Goal: Complete application form

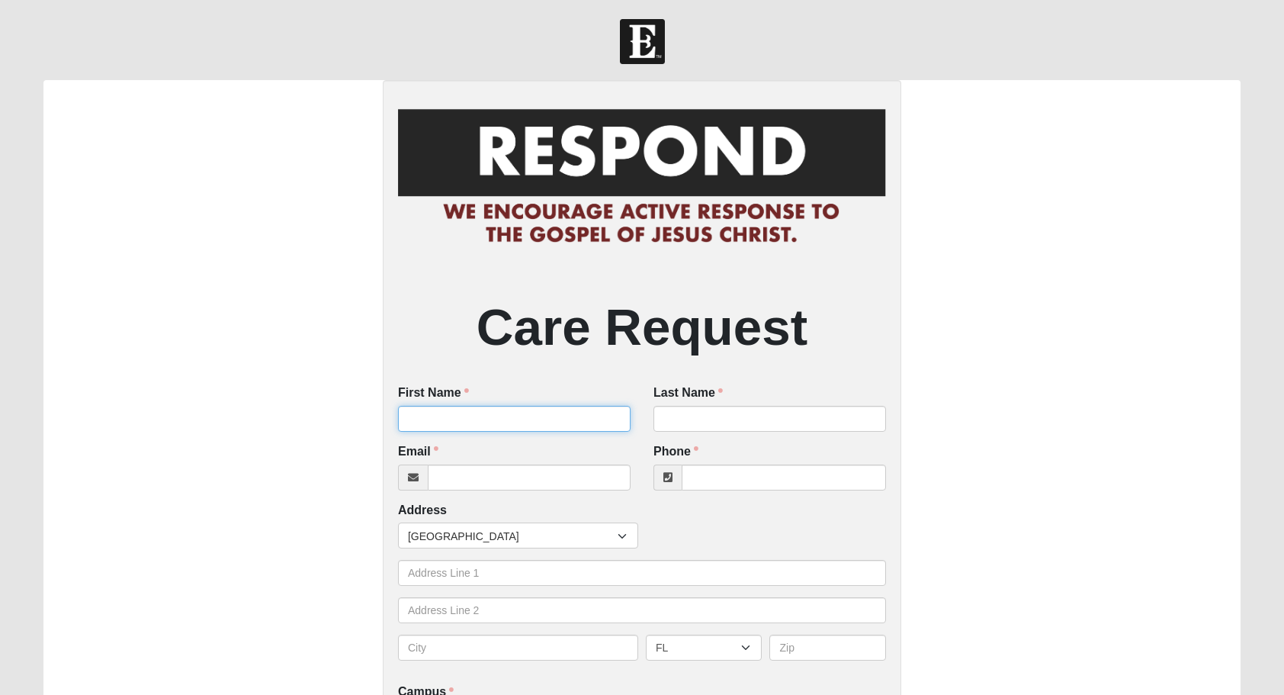
click at [468, 417] on input "First Name" at bounding box center [514, 419] width 233 height 26
type input "[PERSON_NAME]"
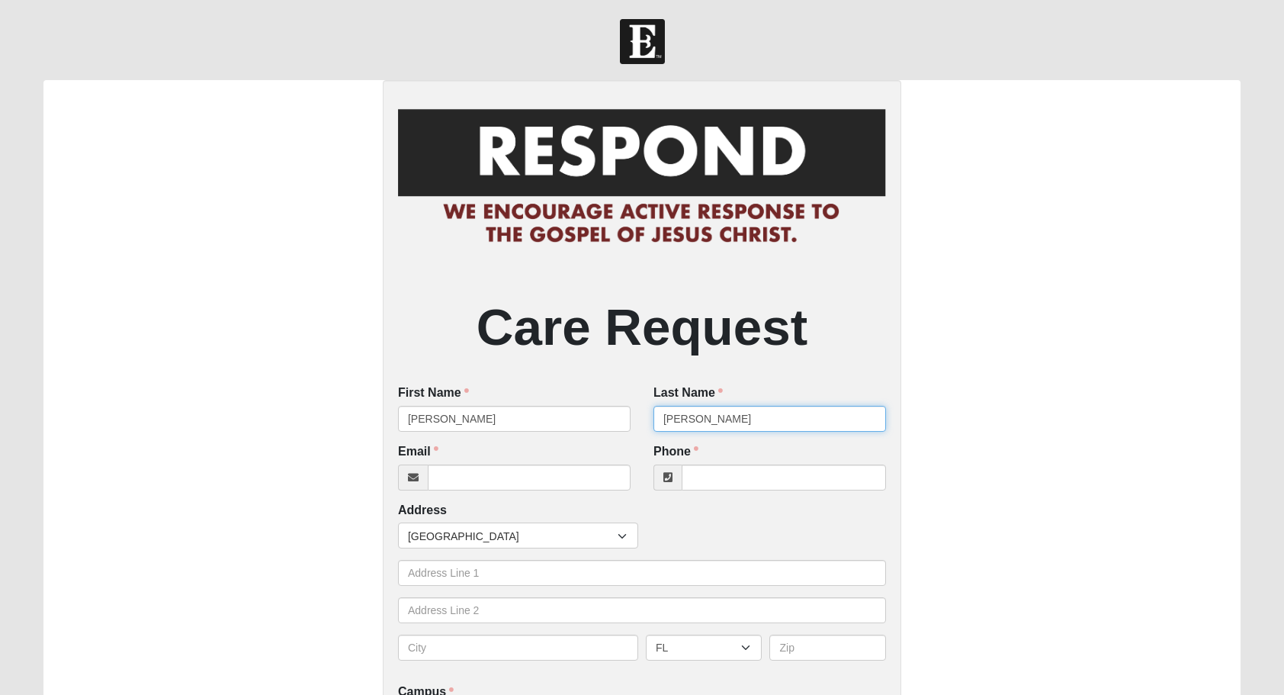
type input "[PERSON_NAME]"
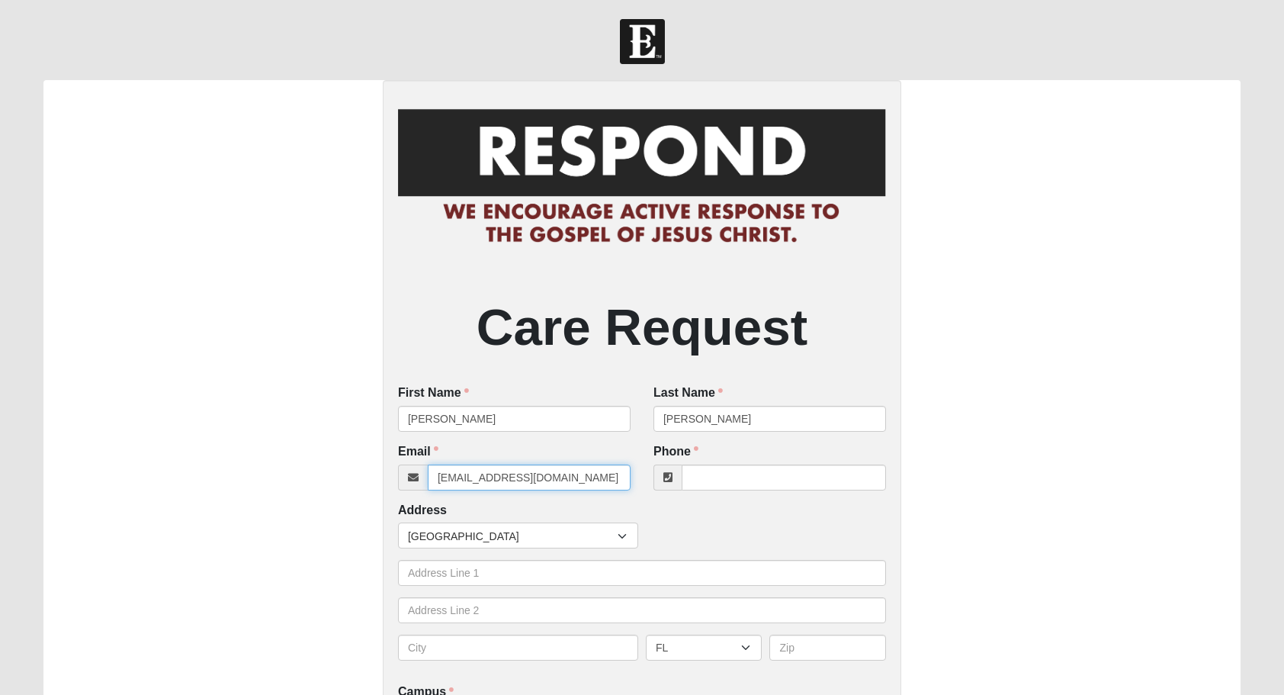
type input "[EMAIL_ADDRESS][DOMAIN_NAME]"
type input "4"
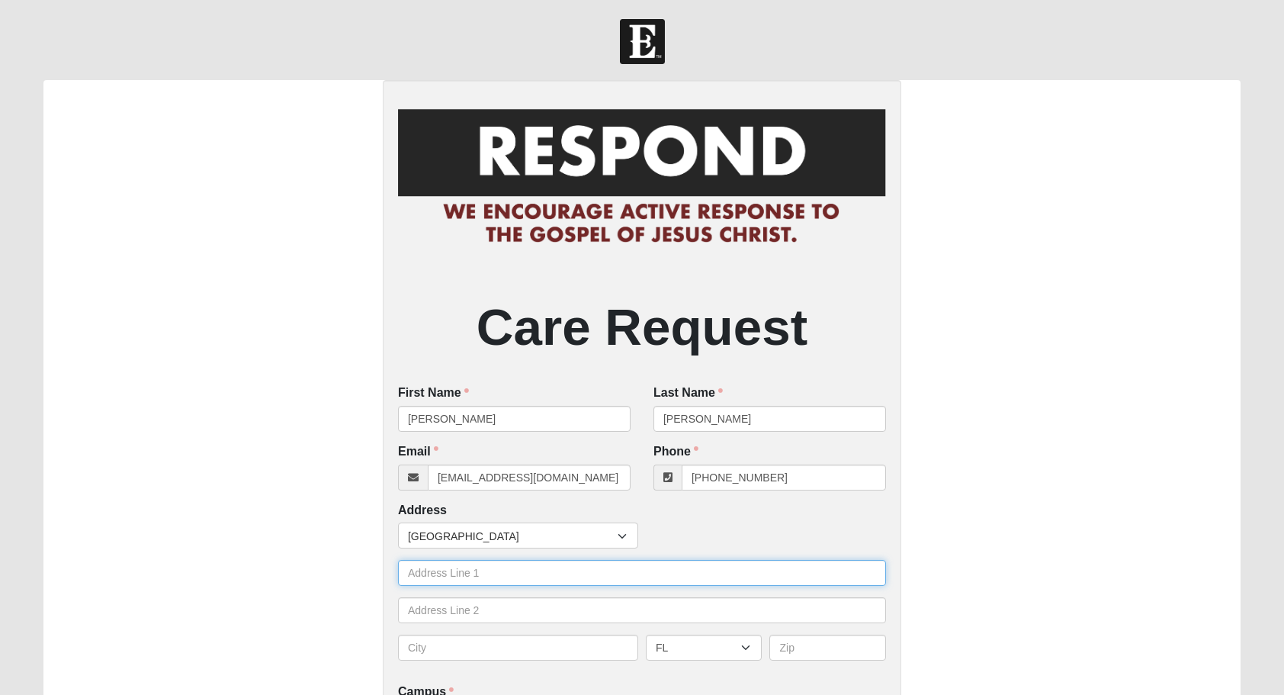
type input "[PHONE_NUMBER]"
type input "[STREET_ADDRESS]"
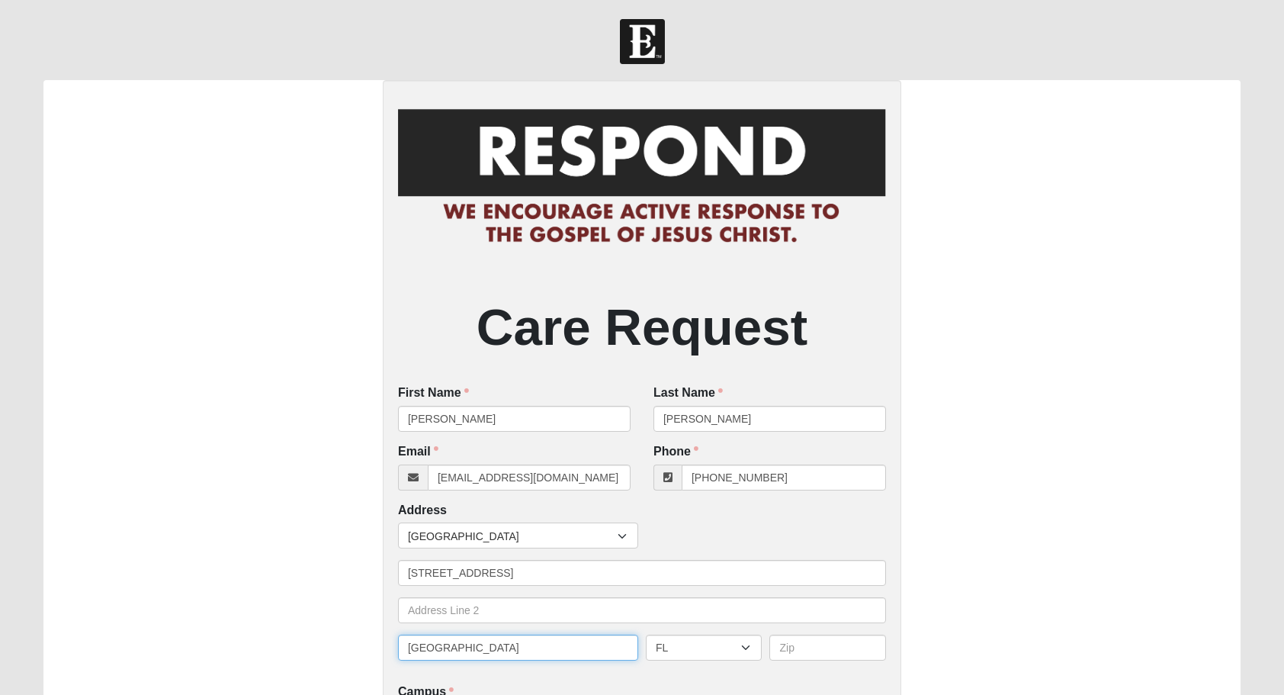
type input "[GEOGRAPHIC_DATA]"
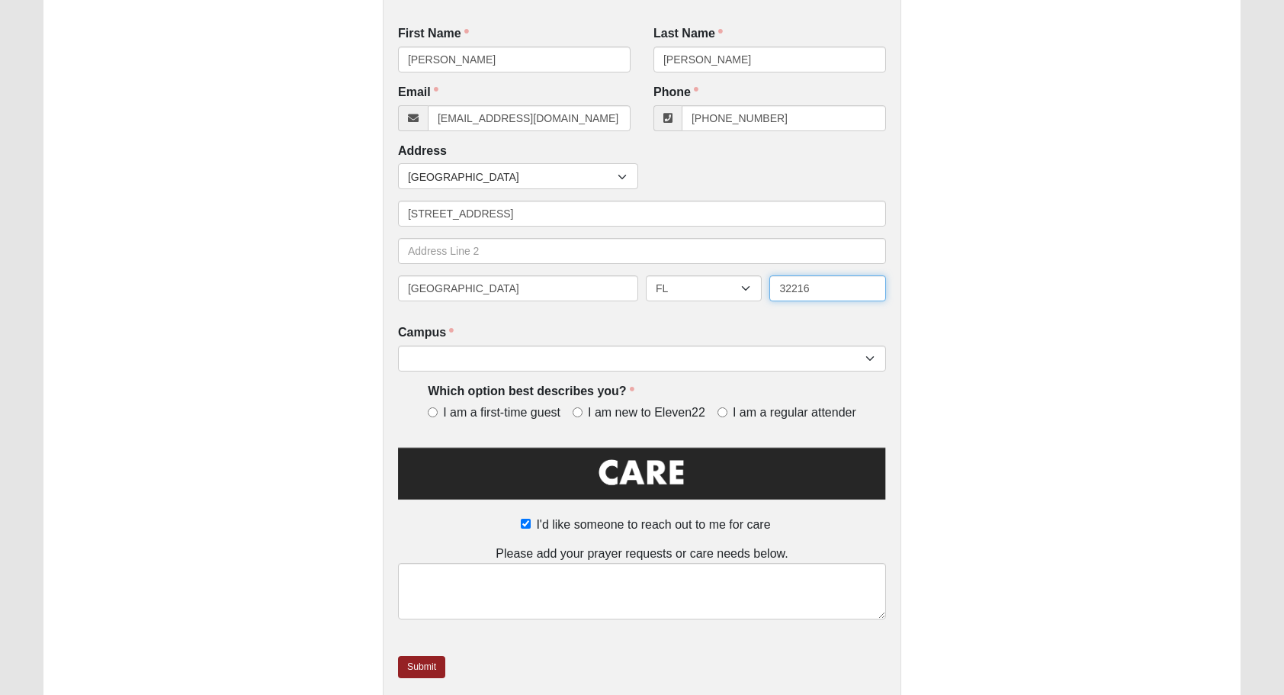
scroll to position [360, 0]
type input "32216"
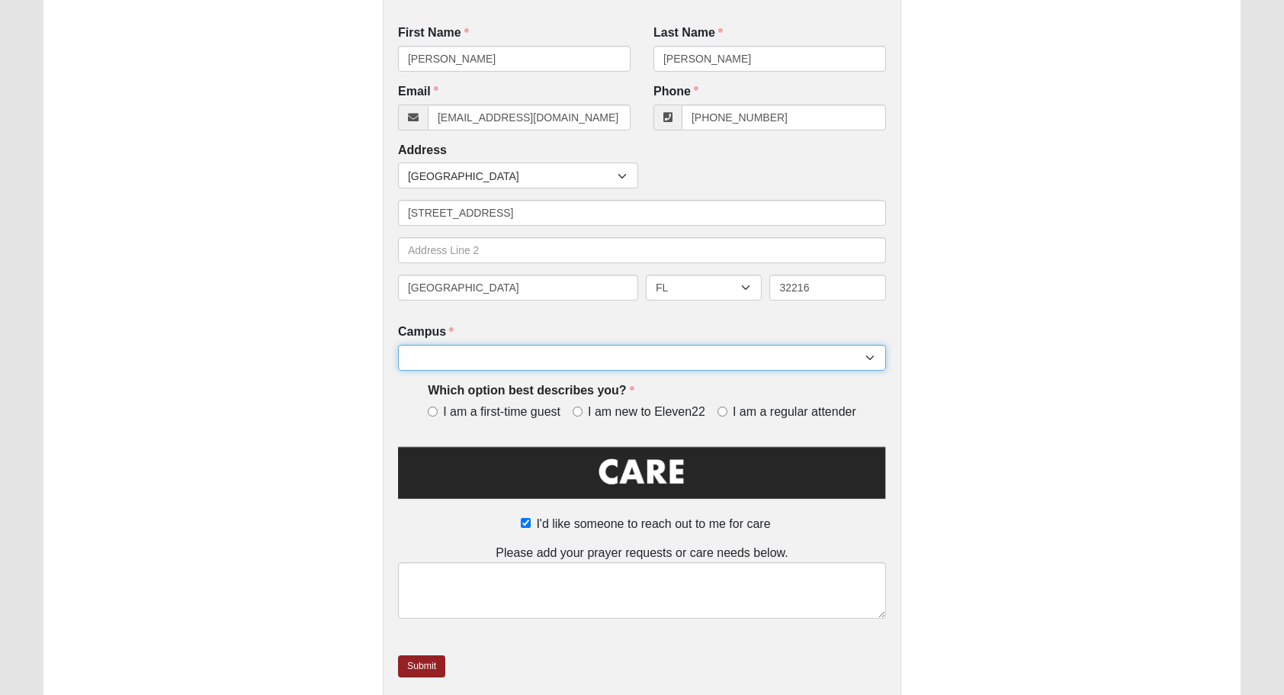
click at [454, 357] on select "Arlington Baymeadows Eleven22 Online [PERSON_NAME][GEOGRAPHIC_DATA] Jesup [GEOG…" at bounding box center [642, 358] width 488 height 26
select select "2"
click at [398, 345] on select "Arlington Baymeadows Eleven22 Online [PERSON_NAME][GEOGRAPHIC_DATA] Jesup [GEOG…" at bounding box center [642, 358] width 488 height 26
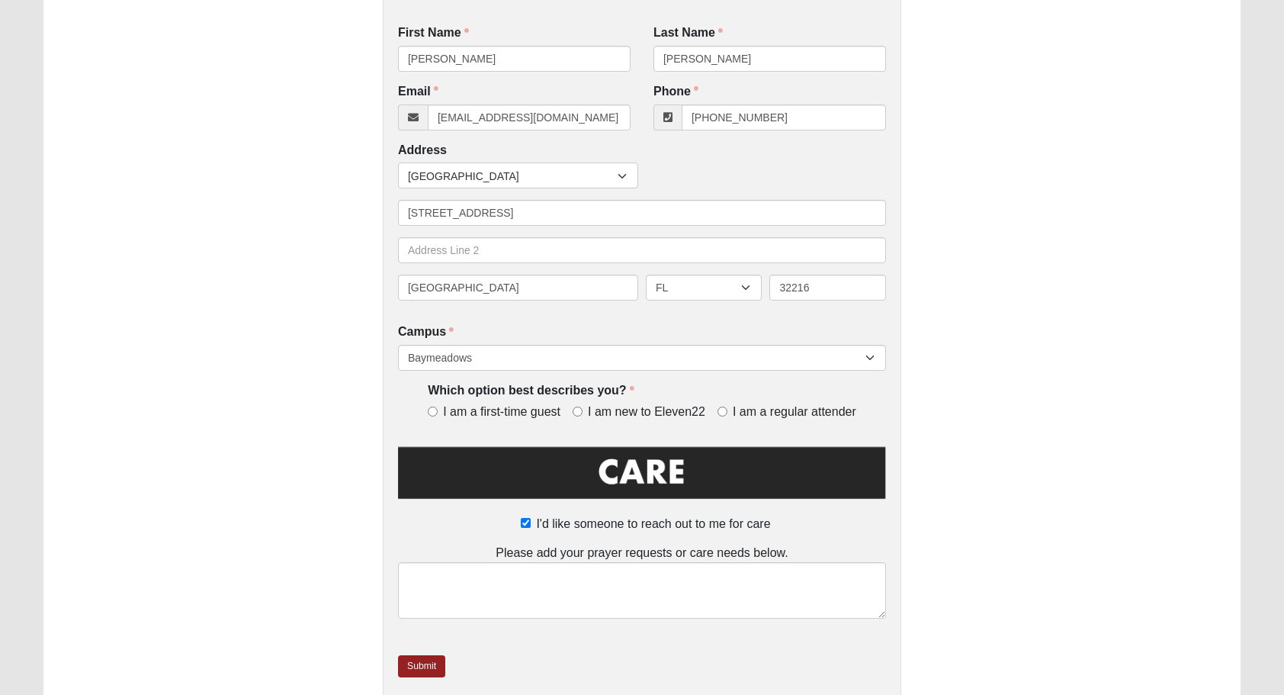
click at [727, 410] on label "I am a regular attender" at bounding box center [786, 412] width 139 height 18
click at [727, 410] on input "I am a regular attender" at bounding box center [722, 411] width 10 height 10
radio input "true"
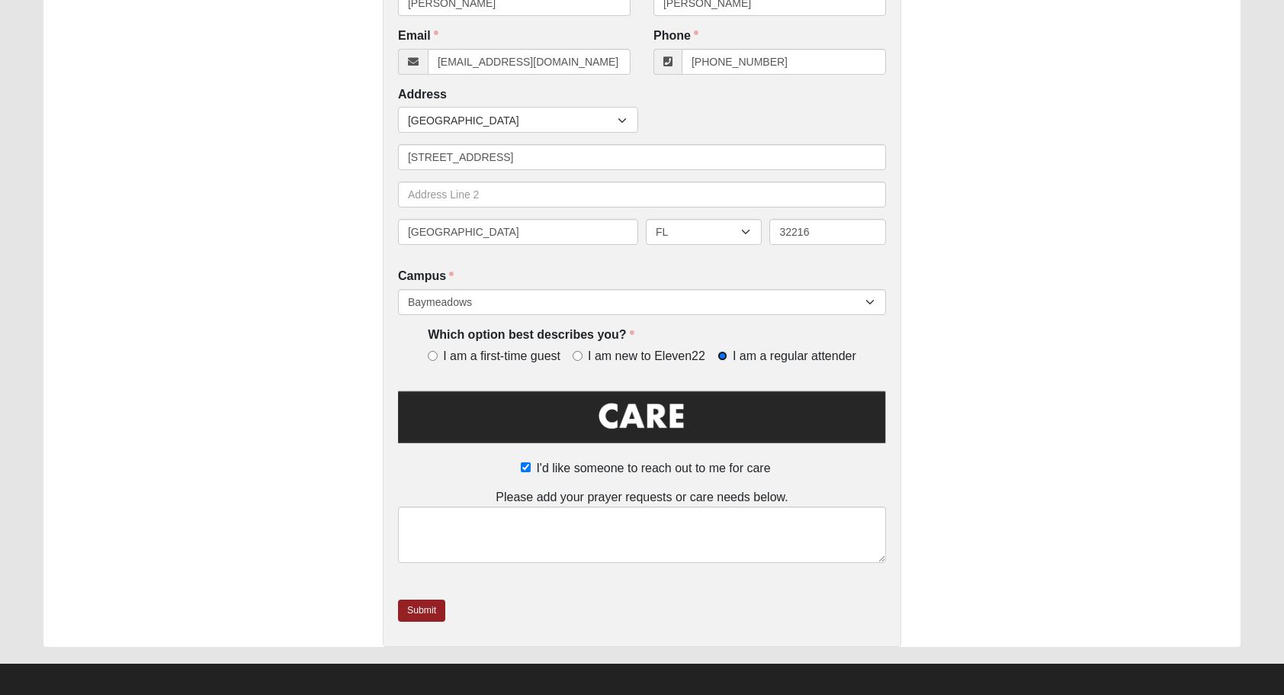
scroll to position [423, 0]
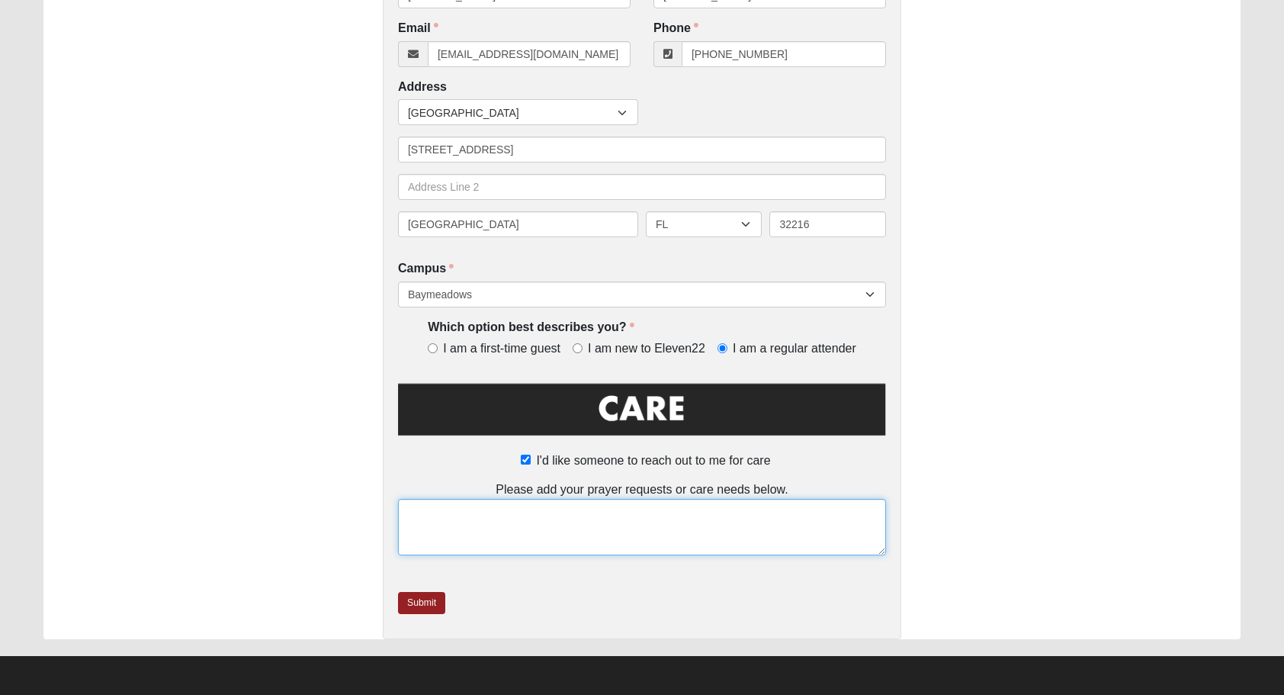
click at [474, 523] on textarea at bounding box center [642, 527] width 488 height 56
click at [594, 530] on textarea "I have cheated on my wife and lied about it. I need serious prayer about this s…" at bounding box center [642, 527] width 488 height 56
type textarea "I have cheated on my wife and lied about it. I need serious prayer about this s…"
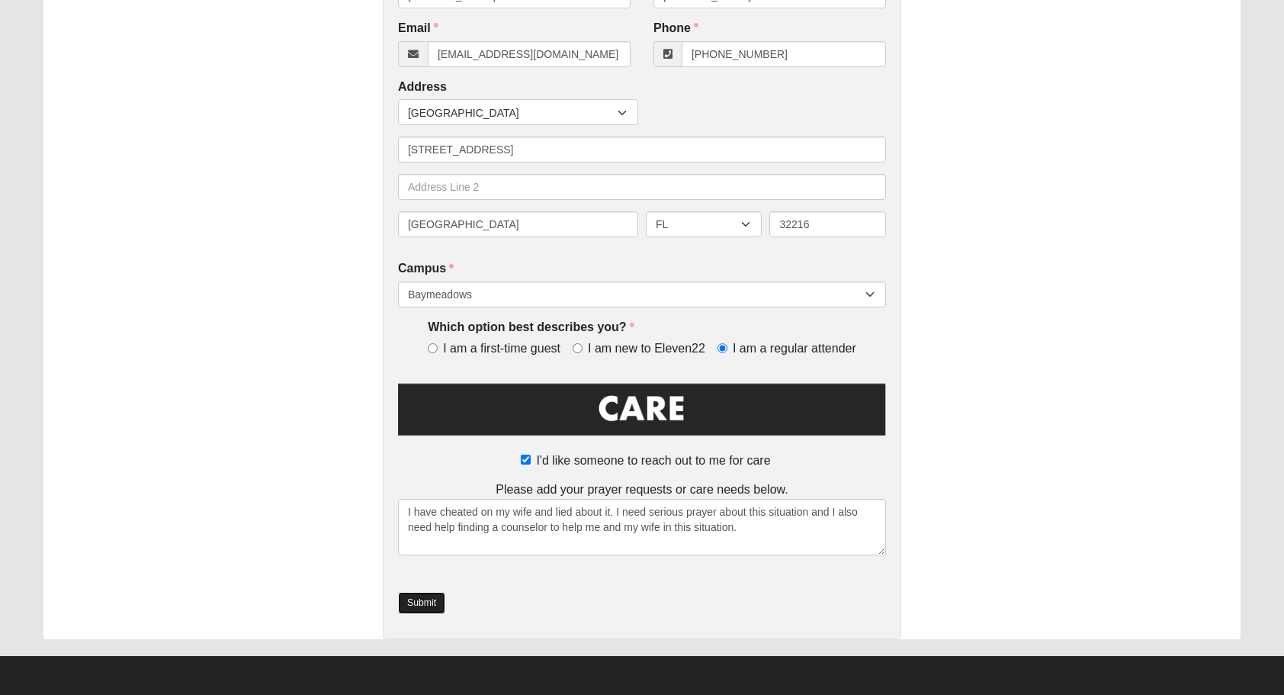
click at [430, 603] on link "Submit" at bounding box center [421, 603] width 47 height 22
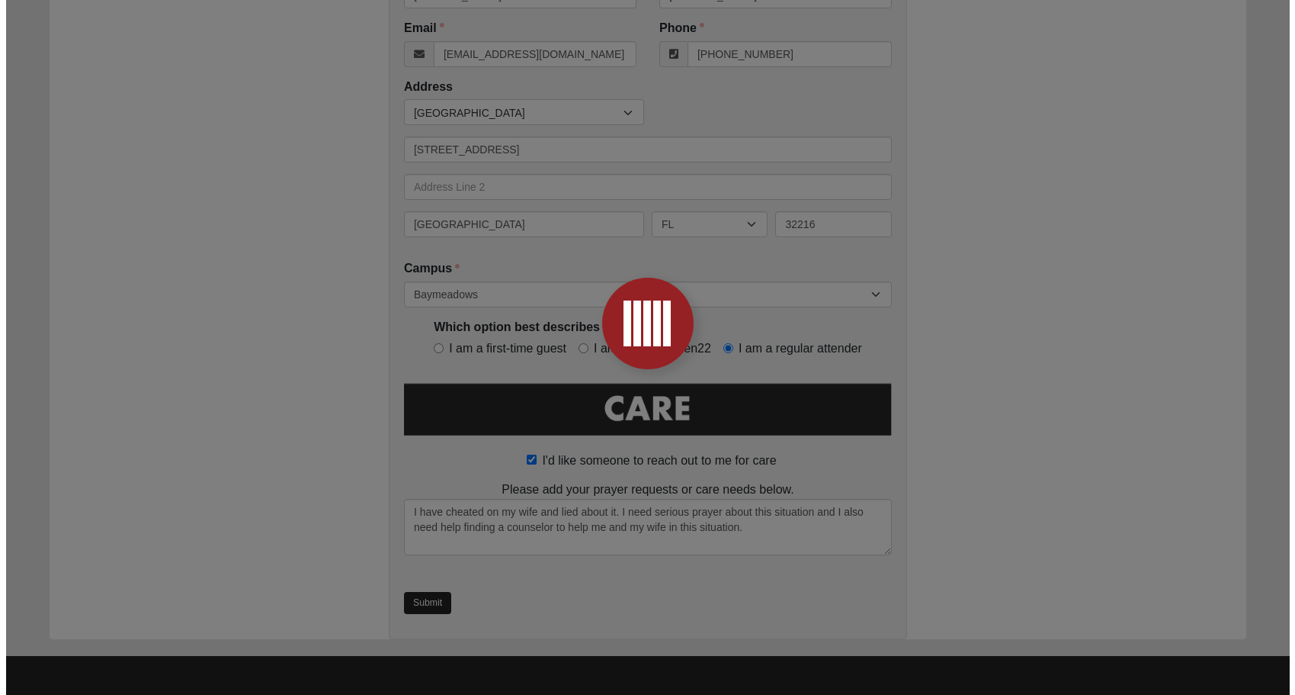
scroll to position [0, 0]
